Goal: Task Accomplishment & Management: Manage account settings

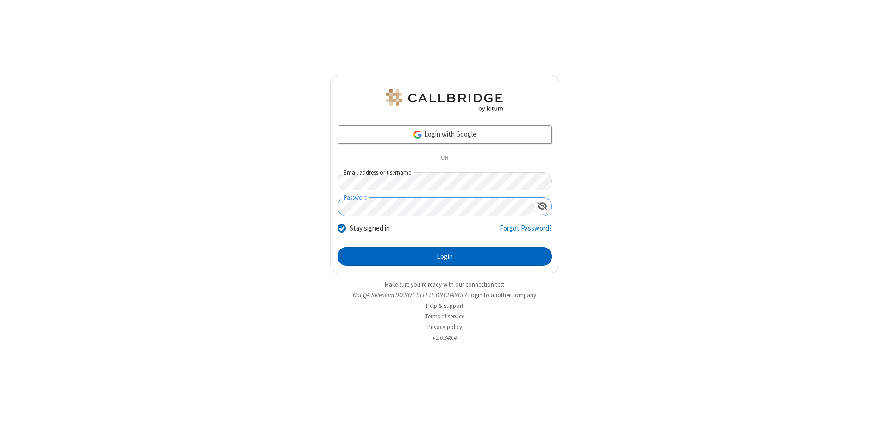
click at [444, 256] on button "Login" at bounding box center [444, 256] width 214 height 19
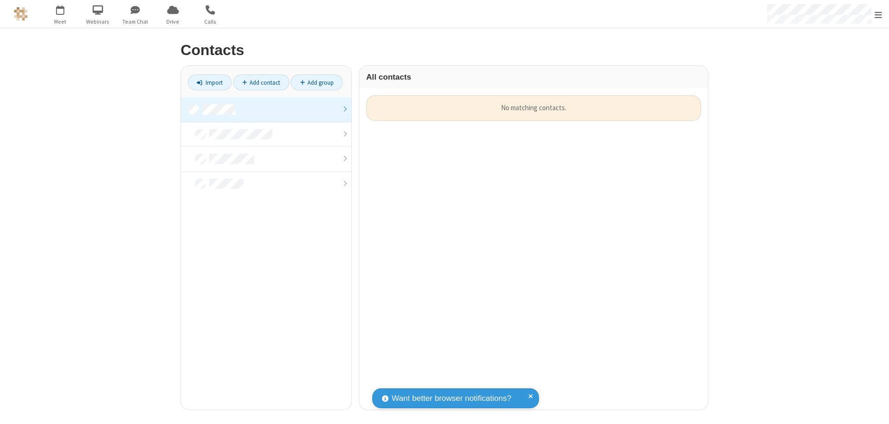
click at [266, 109] on link at bounding box center [266, 109] width 170 height 25
click at [261, 82] on link "Add contact" at bounding box center [261, 83] width 56 height 16
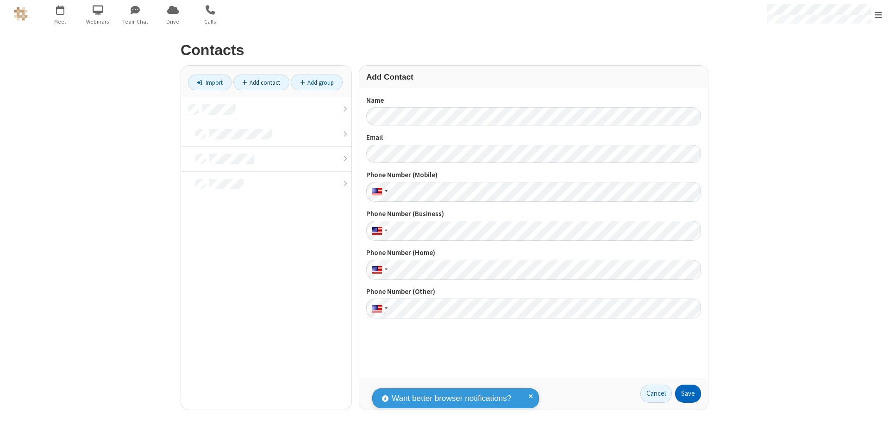
click at [688, 393] on button "Save" at bounding box center [688, 394] width 26 height 19
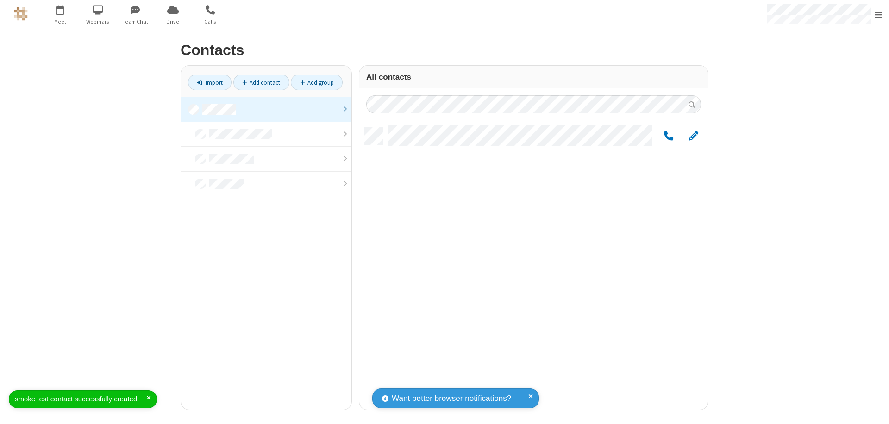
scroll to position [282, 342]
click at [261, 82] on link "Add contact" at bounding box center [261, 83] width 56 height 16
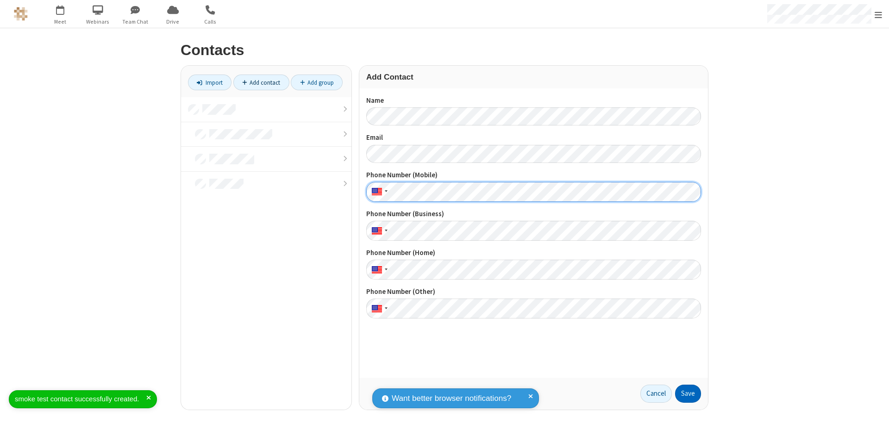
click at [688, 393] on button "Save" at bounding box center [688, 394] width 26 height 19
